Goal: Find specific page/section: Find specific page/section

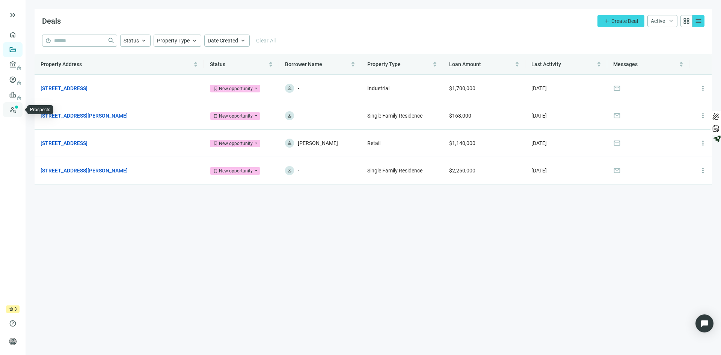
click at [19, 108] on link "Prospects New" at bounding box center [31, 109] width 24 height 15
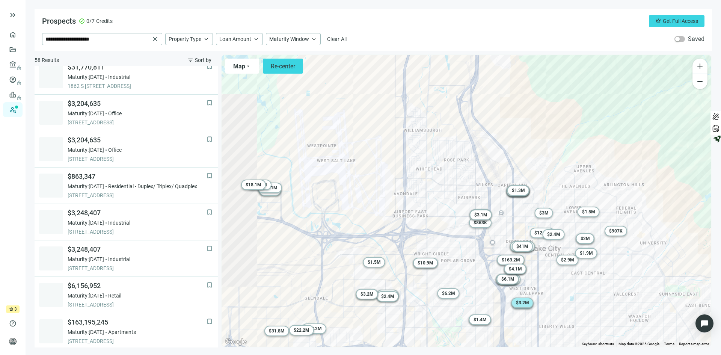
scroll to position [376, 0]
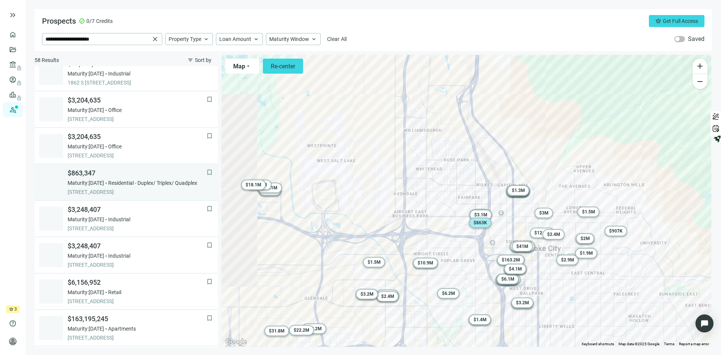
click at [134, 177] on span "$863,347" at bounding box center [137, 173] width 139 height 9
